Goal: Find specific page/section: Find specific page/section

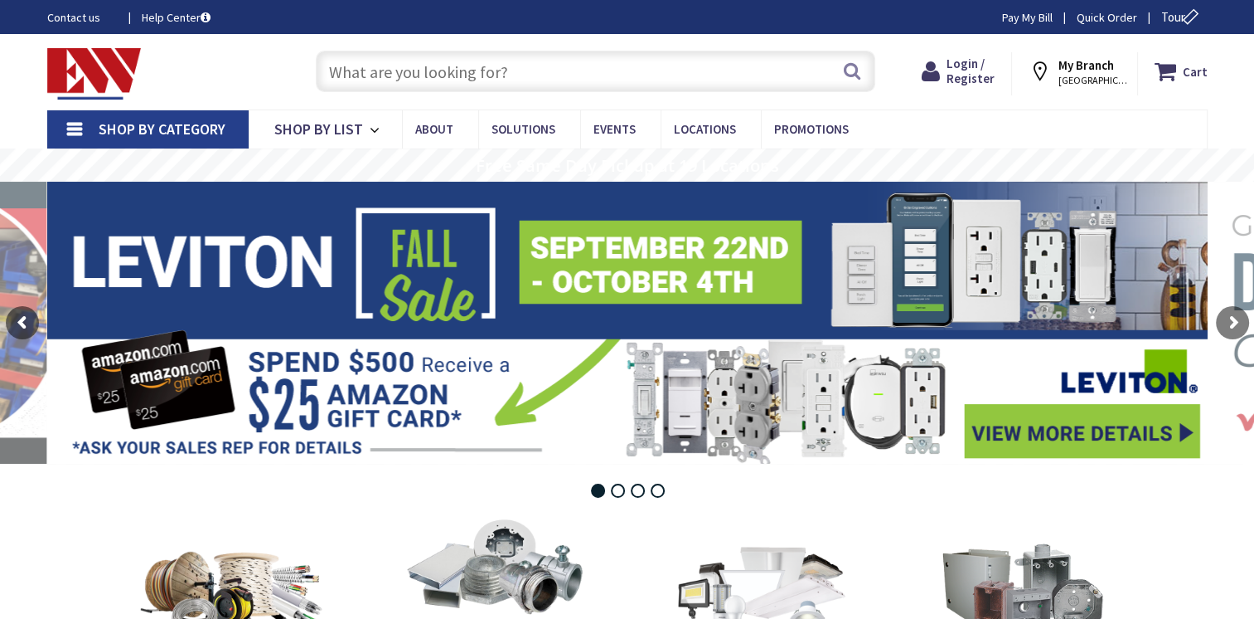
click at [349, 70] on input "text" at bounding box center [596, 71] width 560 height 41
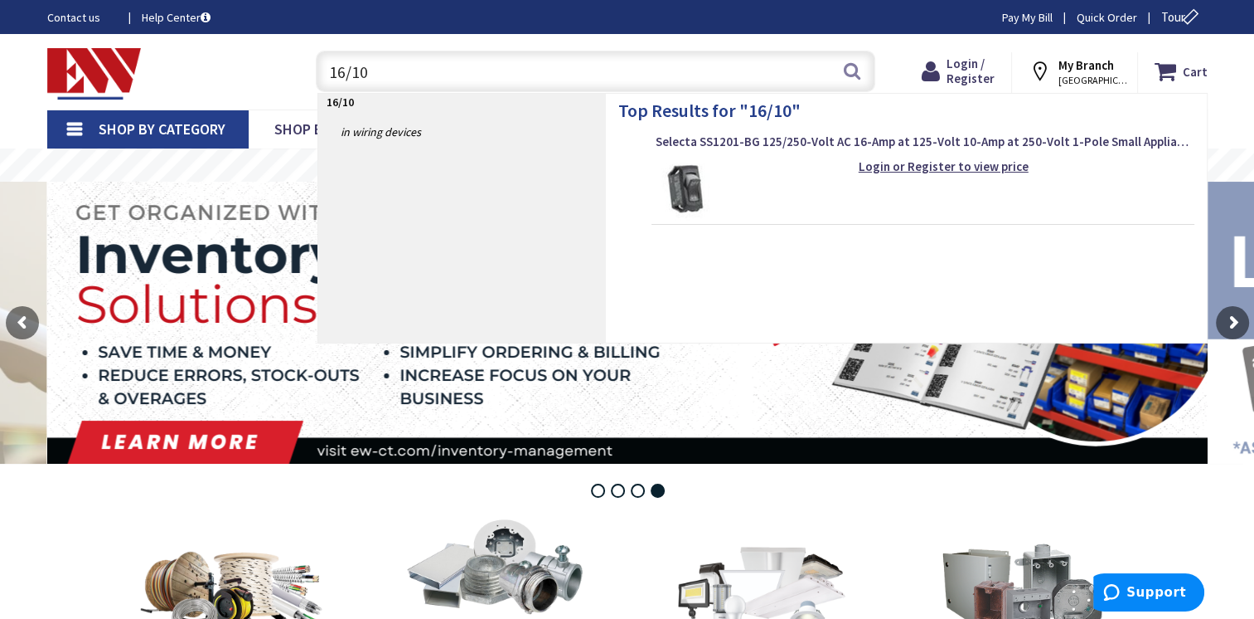
drag, startPoint x: 381, startPoint y: 73, endPoint x: 169, endPoint y: 71, distance: 211.4
click at [169, 71] on div "Toggle Nav 16/10 16/10 Search Cart My Cart Close" at bounding box center [628, 72] width 1186 height 56
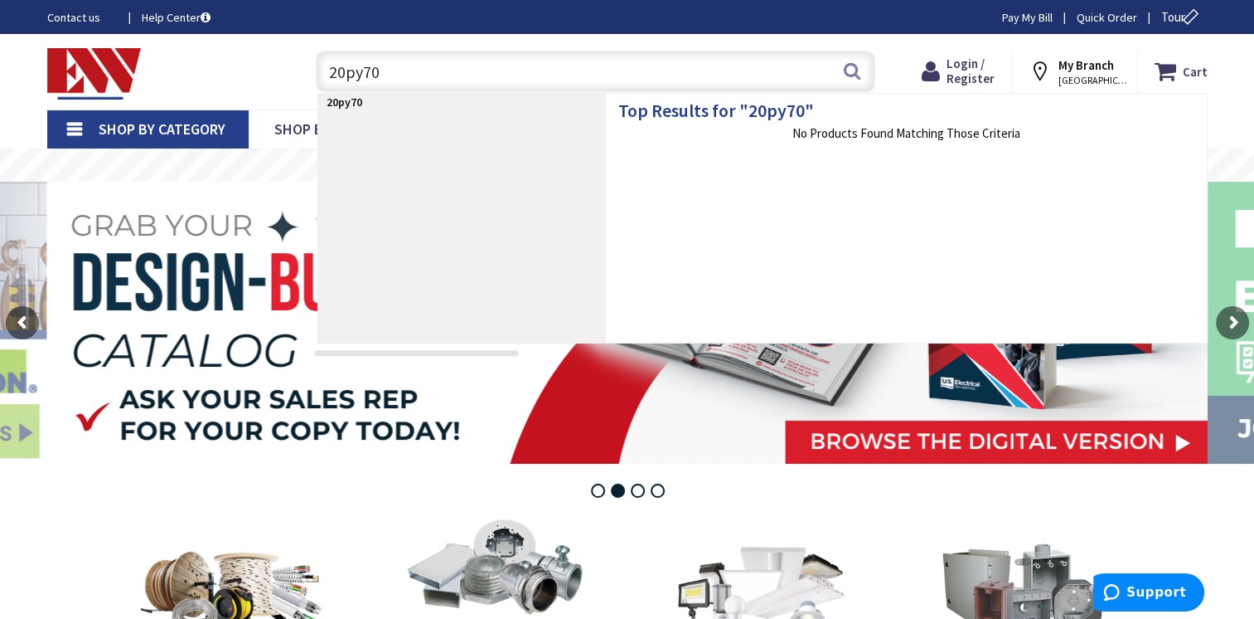
drag, startPoint x: 397, startPoint y: 71, endPoint x: 184, endPoint y: 104, distance: 215.6
click at [185, 105] on div "Skip to Content Toggle Nav 20py70 20py70 Search Cart My Cart Close" at bounding box center [628, 71] width 1244 height 75
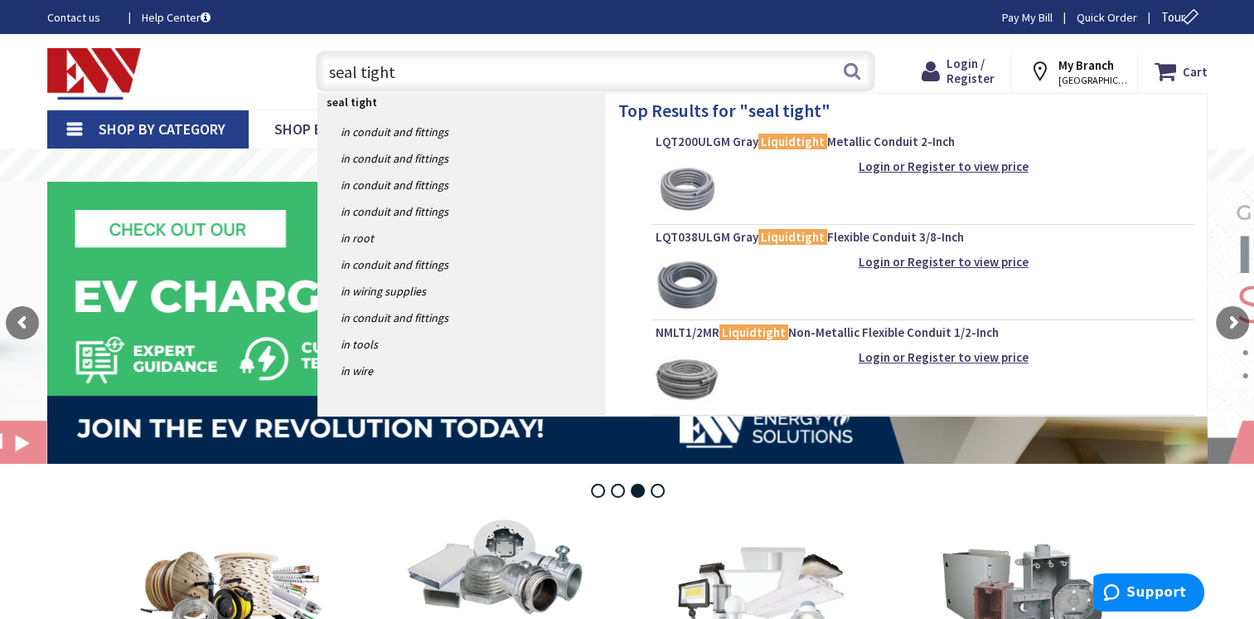
click at [328, 71] on input "seal tight" at bounding box center [596, 71] width 560 height 41
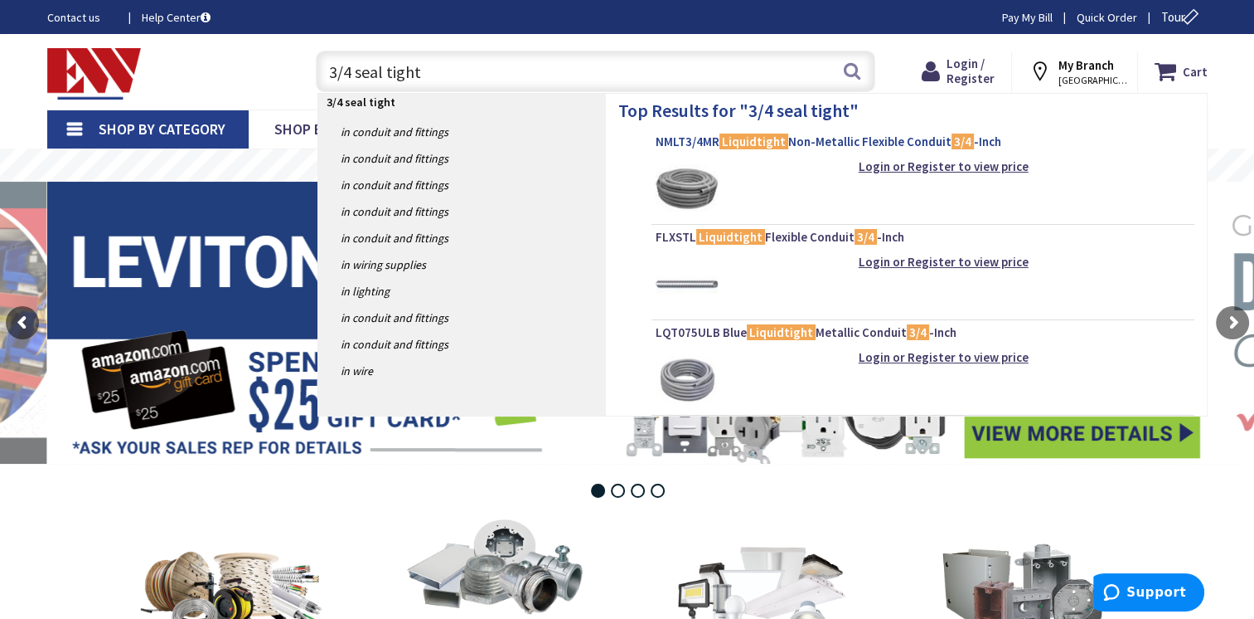
type input "3/4 seal tight"
click at [692, 143] on span "NMLT3/4MR Liquidtight Non-Metallic Flexible Conduit 3/4 -Inch" at bounding box center [923, 141] width 535 height 17
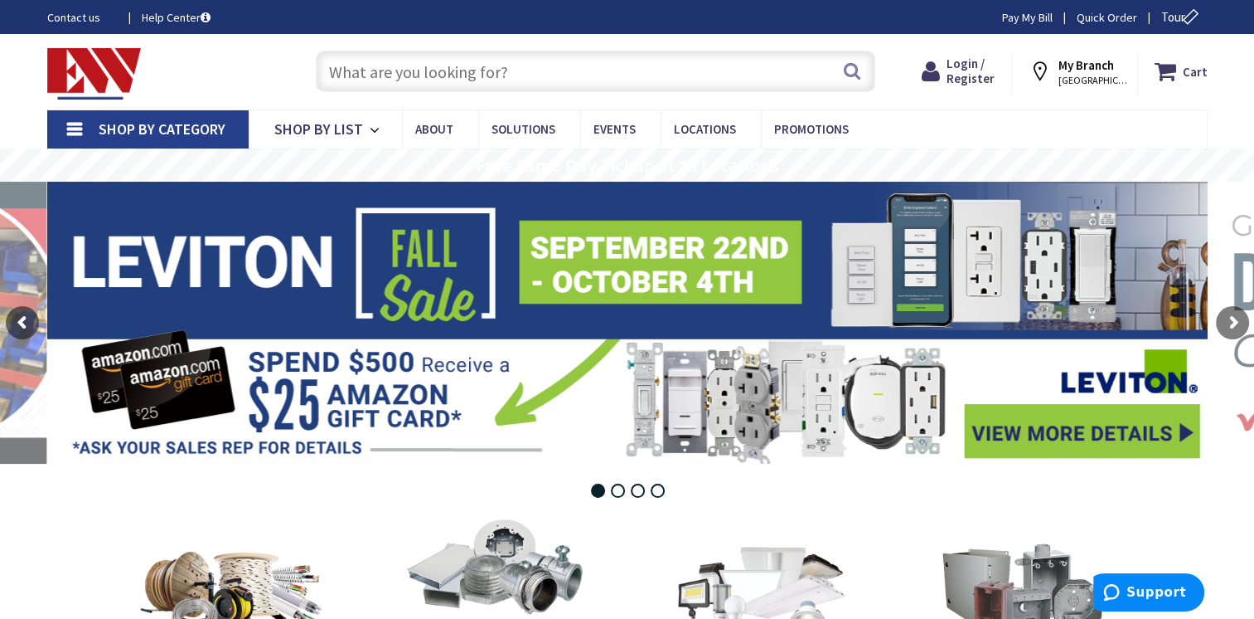
click at [508, 66] on input "text" at bounding box center [596, 71] width 560 height 41
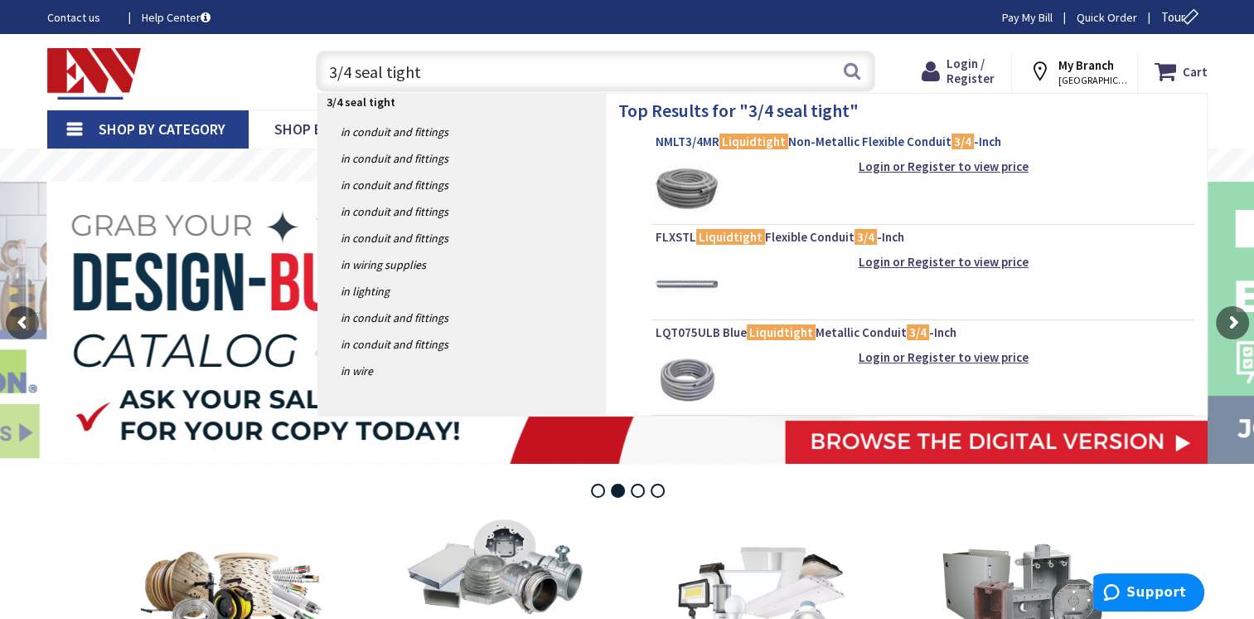
type input "3/4 seal tight"
click at [696, 138] on span "NMLT3/4MR Liquidtight Non-Metallic Flexible Conduit 3/4 -Inch" at bounding box center [923, 141] width 535 height 17
click at [700, 73] on input "3/4 seal tight" at bounding box center [596, 71] width 560 height 41
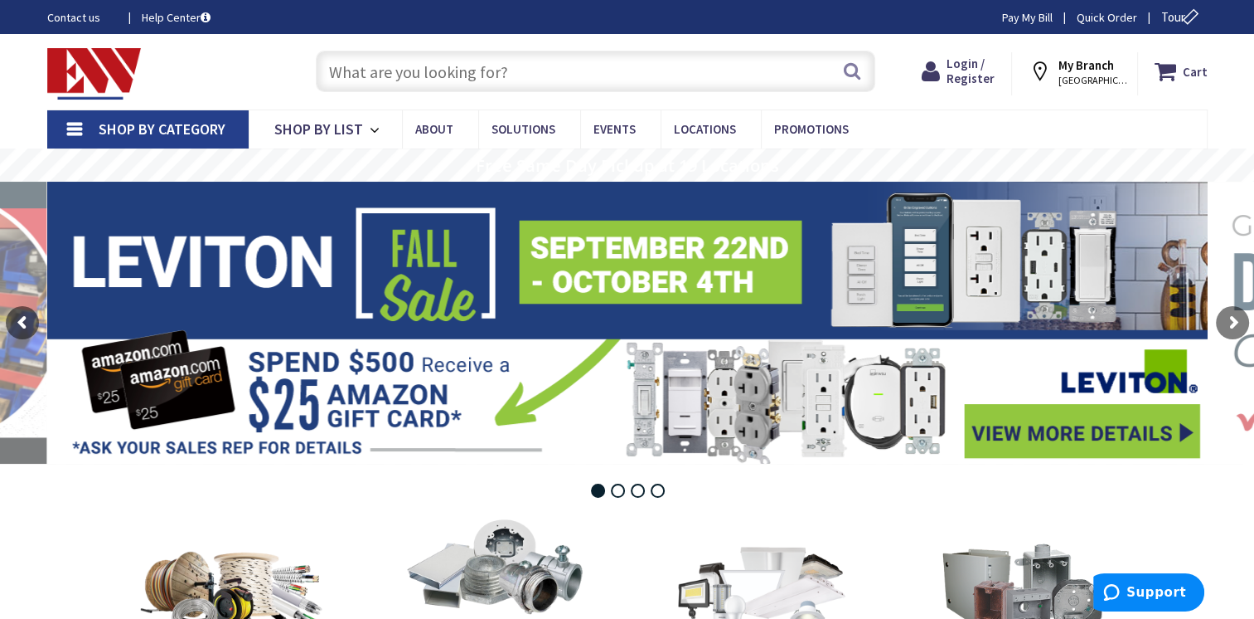
drag, startPoint x: 517, startPoint y: 74, endPoint x: 272, endPoint y: 86, distance: 244.9
click at [272, 88] on div "Toggle Nav Search Cart My Cart Close" at bounding box center [628, 72] width 1186 height 56
click at [357, 70] on input "text" at bounding box center [596, 71] width 560 height 41
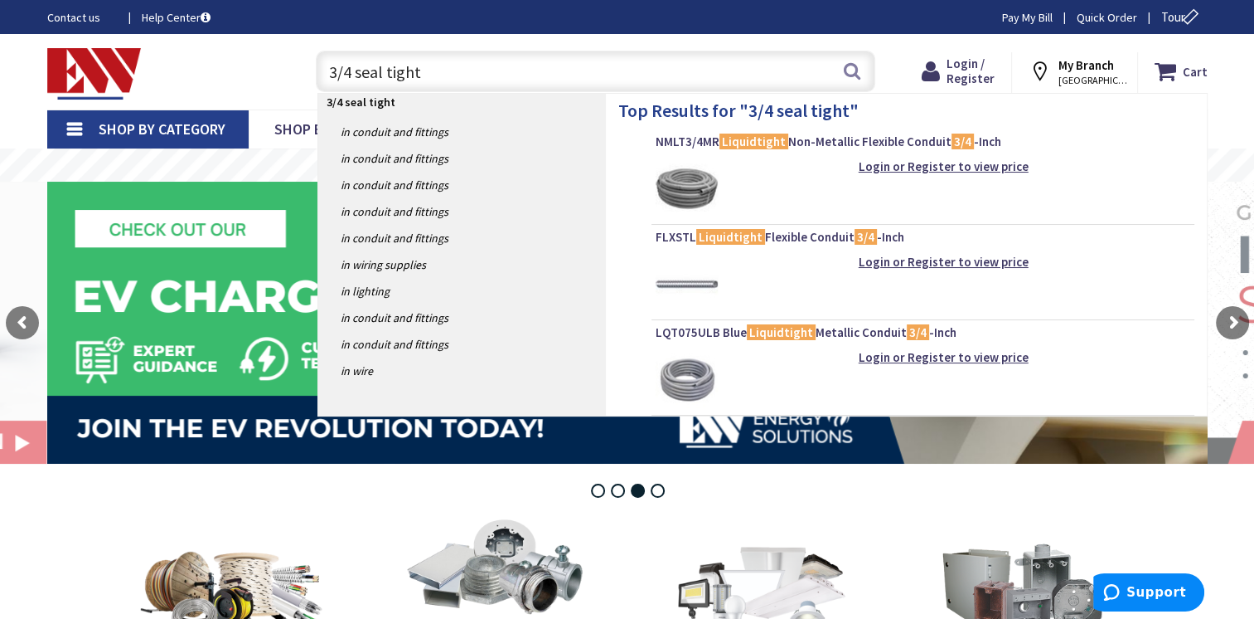
drag, startPoint x: 427, startPoint y: 76, endPoint x: 148, endPoint y: 95, distance: 280.0
click at [147, 95] on div "Toggle Nav 3/4 seal tight 3/4 seal tight Search Cart My Cart Close" at bounding box center [628, 72] width 1186 height 56
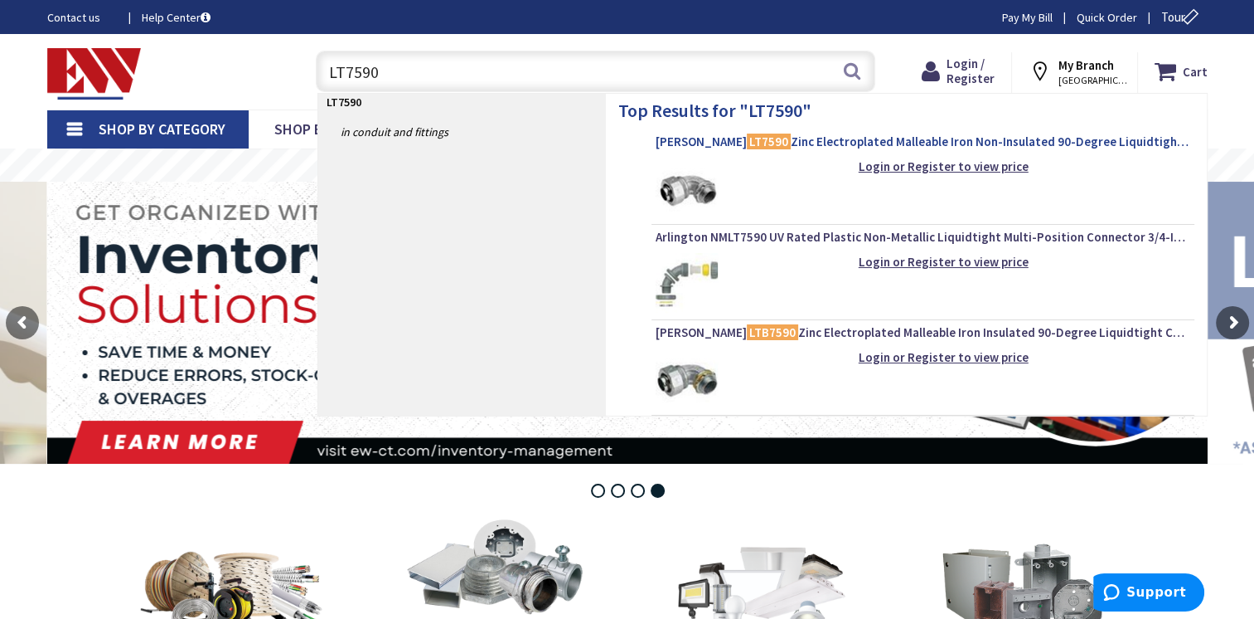
type input "LT7590"
click at [693, 137] on span "[PERSON_NAME] LT7590 Zinc Electroplated Malleable Iron Non-Insulated 90-Degree …" at bounding box center [923, 141] width 535 height 17
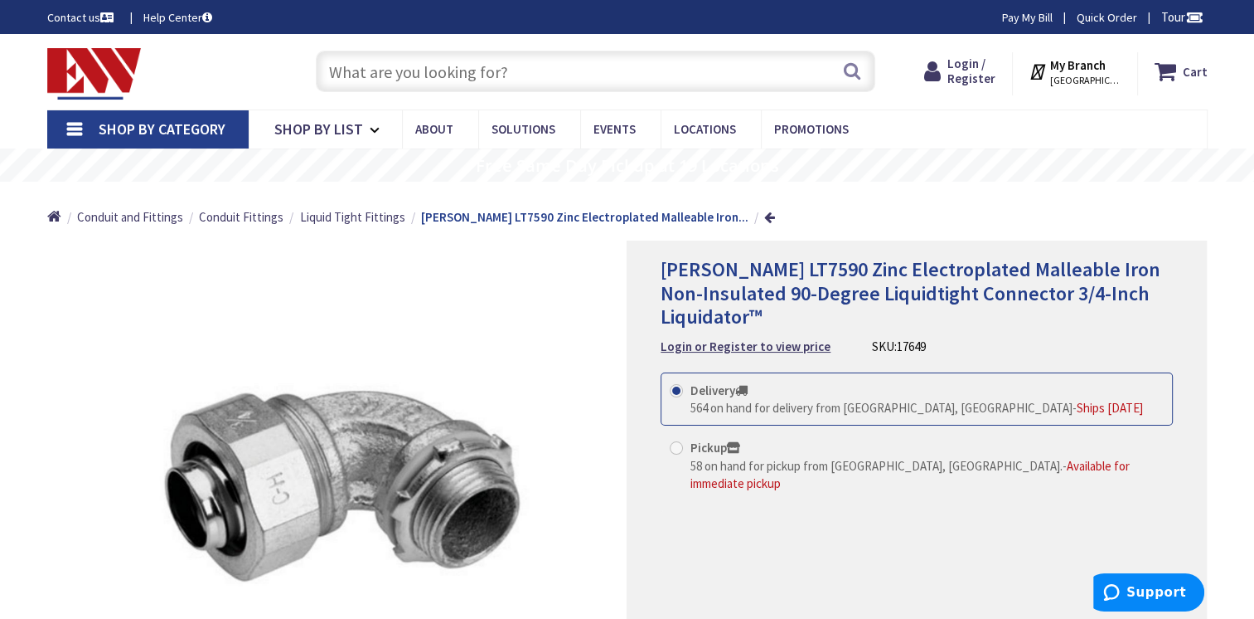
click at [507, 74] on input "text" at bounding box center [596, 71] width 560 height 41
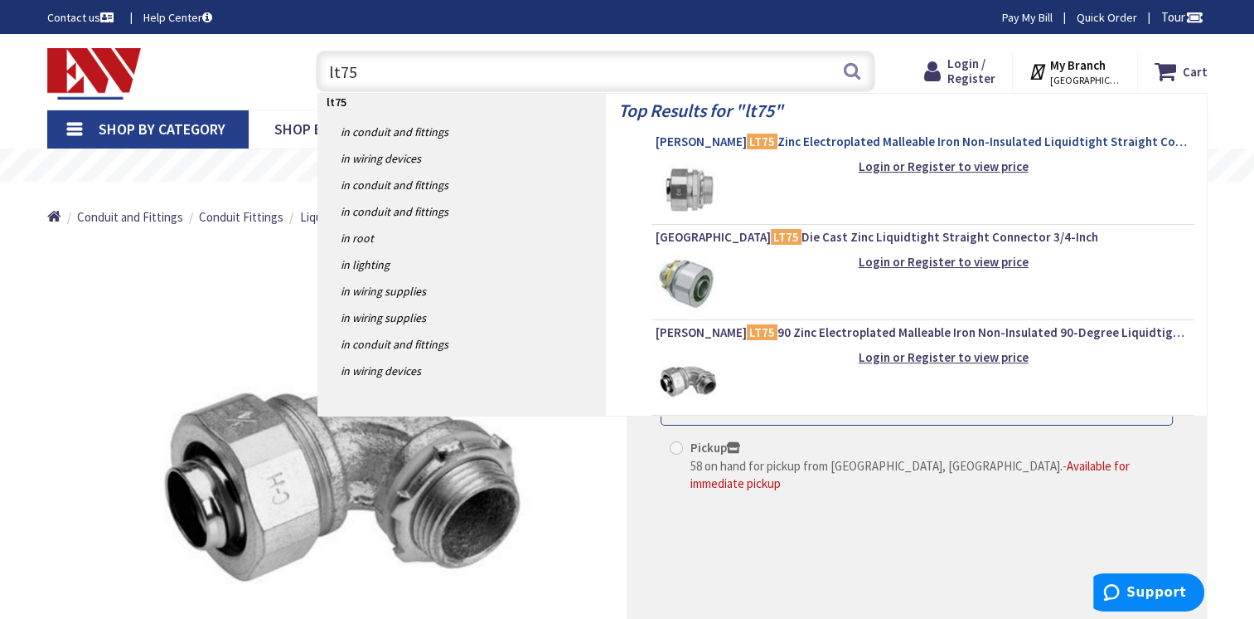
type input "lt75"
click at [698, 138] on span "Crouse-Hinds LT75 Zinc Electroplated Malleable Iron Non-Insulated Liquidtight S…" at bounding box center [923, 141] width 535 height 17
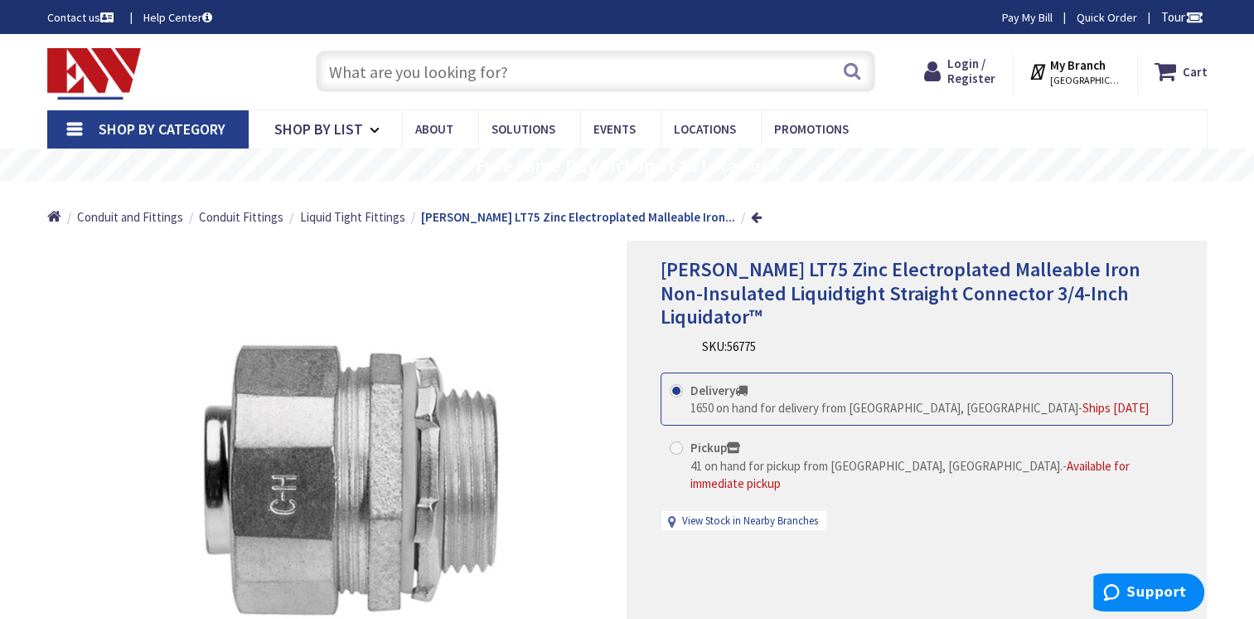
click at [467, 82] on input "text" at bounding box center [596, 71] width 560 height 41
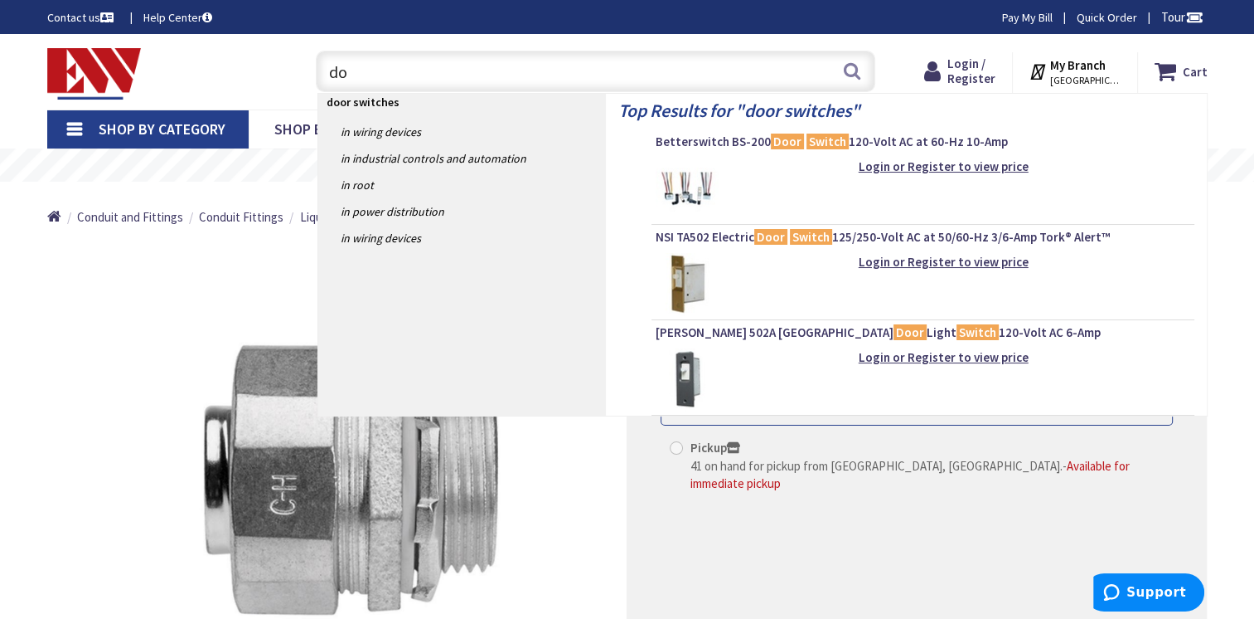
type input "d"
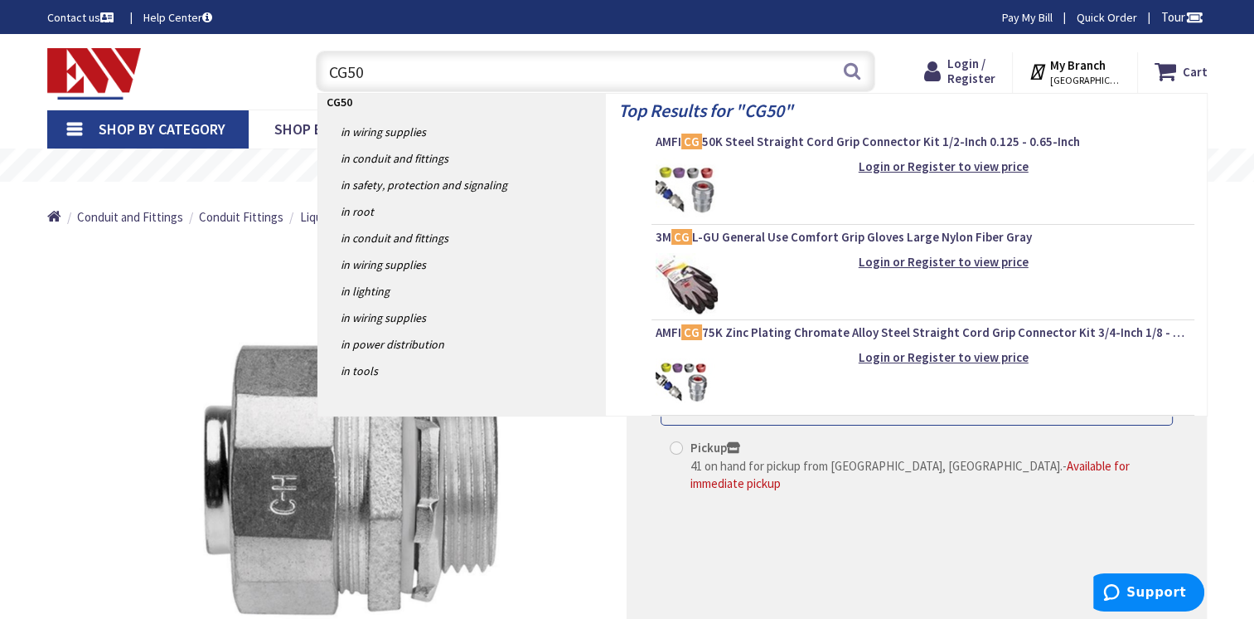
type input "CG50k"
